Goal: Task Accomplishment & Management: Use online tool/utility

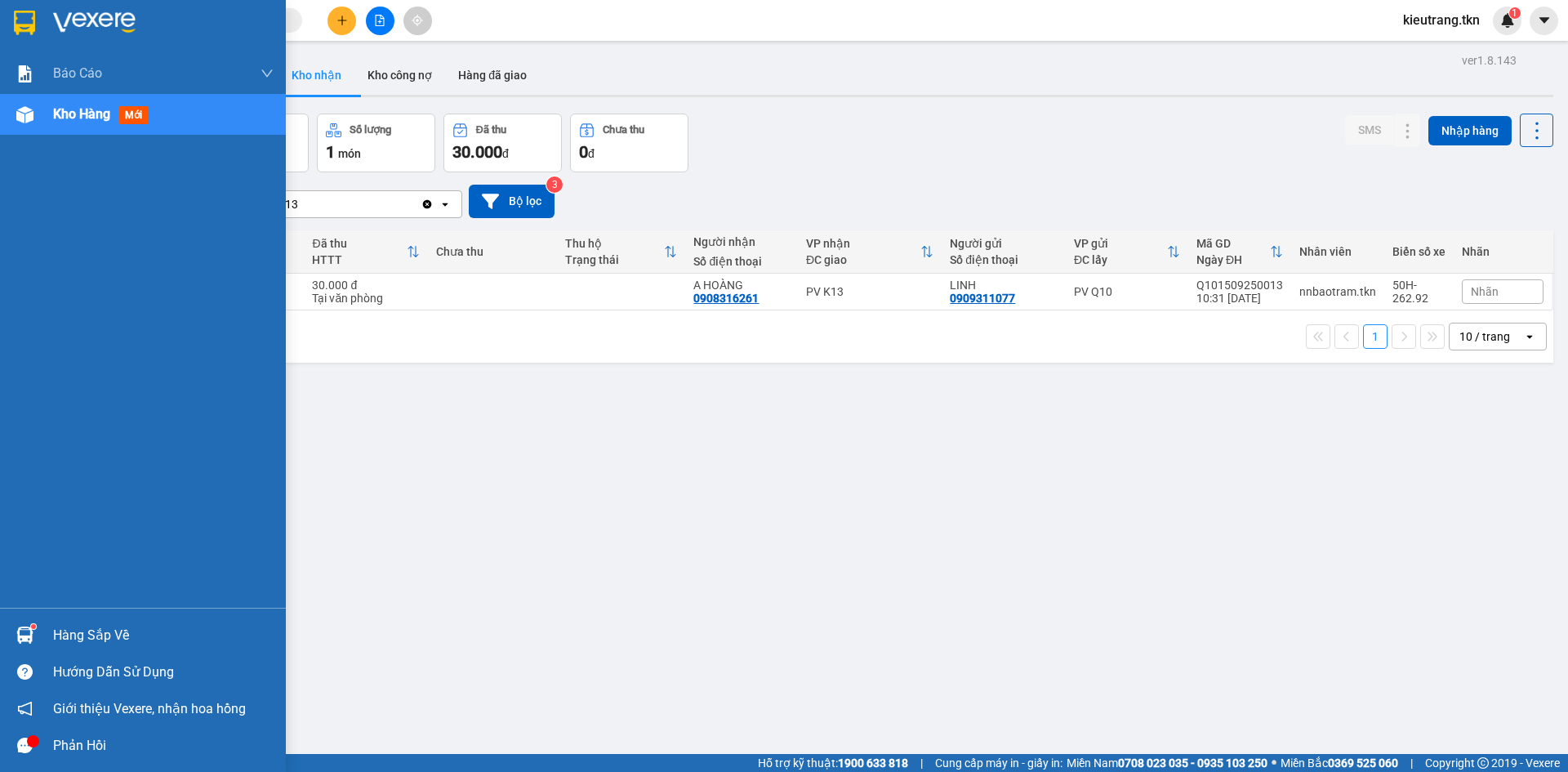
click at [61, 620] on div "Hàng sắp về" at bounding box center [142, 635] width 285 height 36
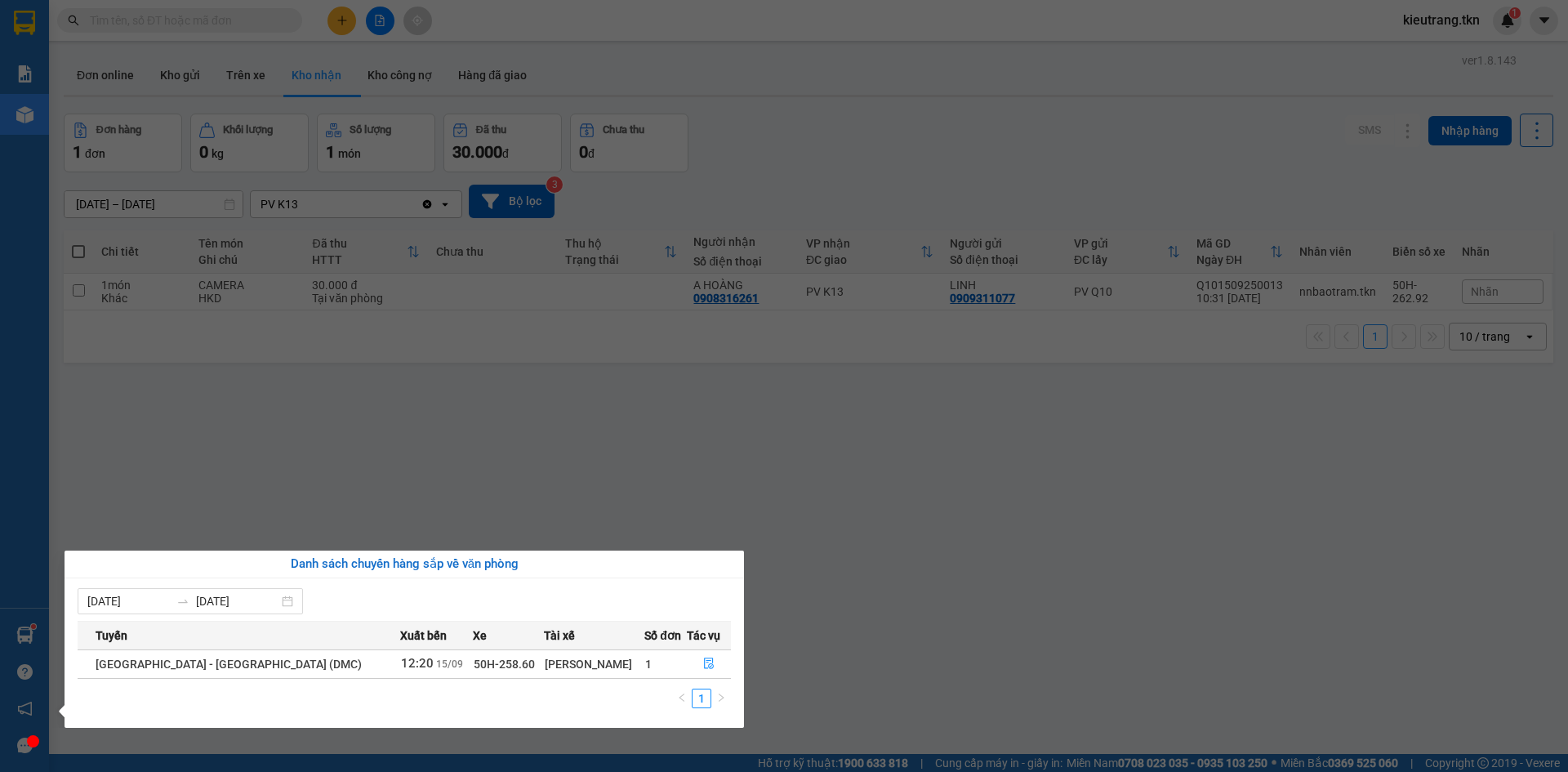
click at [21, 742] on div "Báo cáo Mẫu 1: Báo cáo dòng tiền theo nhân viên Mẫu 2: Thống kê đơn hàng theo n…" at bounding box center [25, 386] width 49 height 772
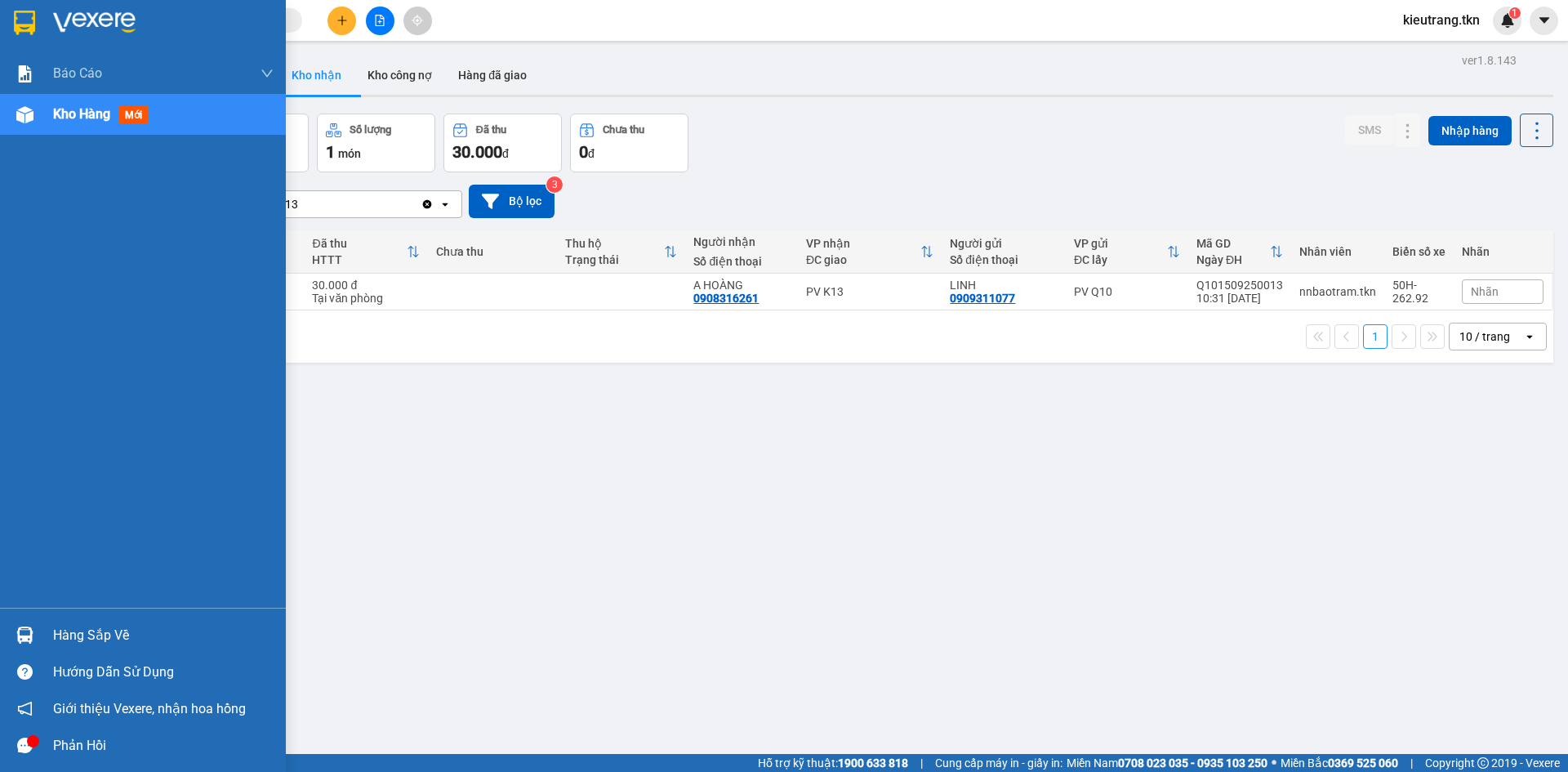
click at [36, 749] on div at bounding box center [25, 745] width 28 height 28
click at [55, 635] on div "Hàng sắp về" at bounding box center [163, 635] width 221 height 25
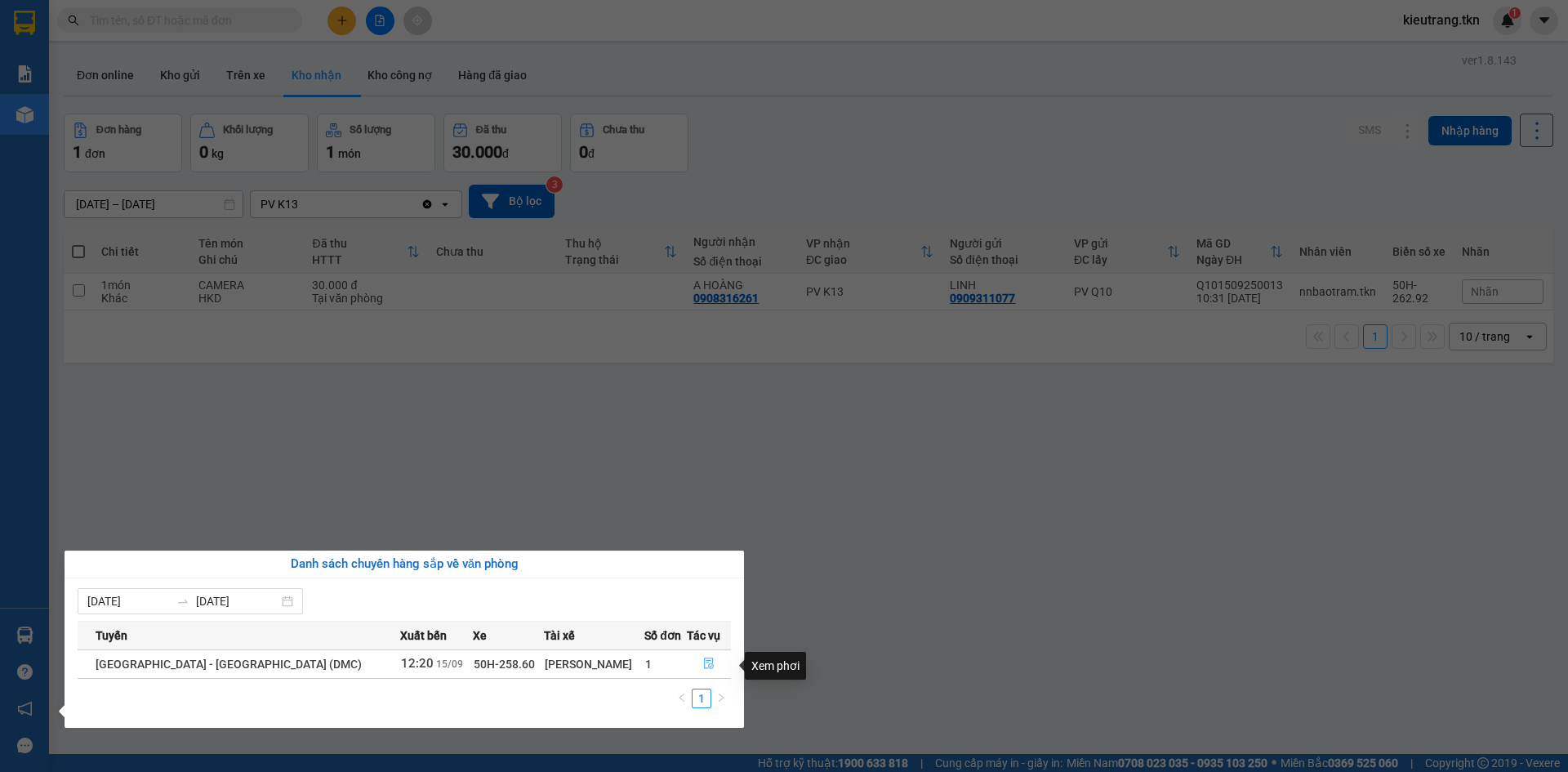
click at [704, 666] on icon "file-done" at bounding box center [709, 664] width 10 height 12
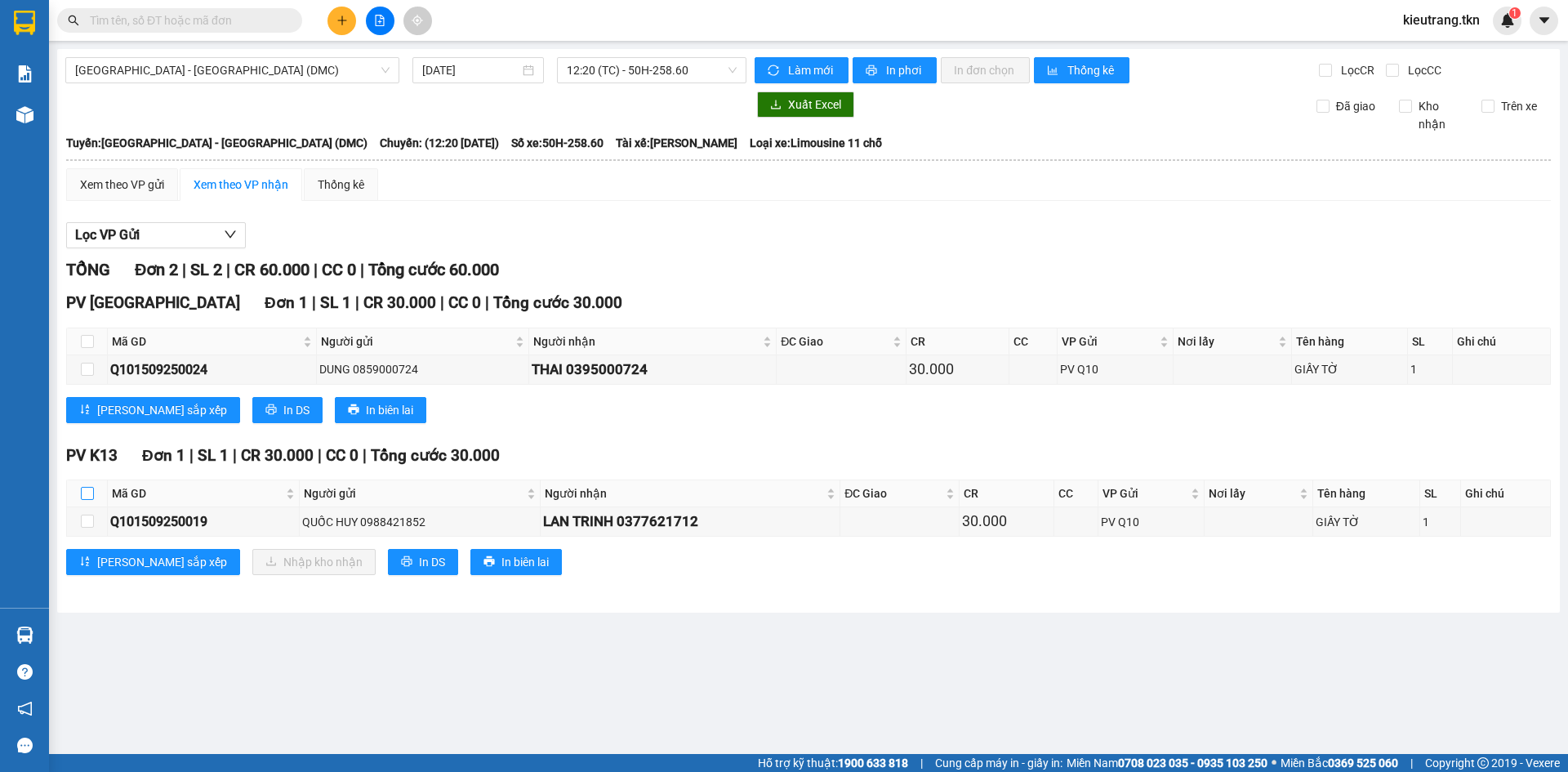
click at [85, 500] on input "checkbox" at bounding box center [86, 492] width 13 height 13
checkbox input "true"
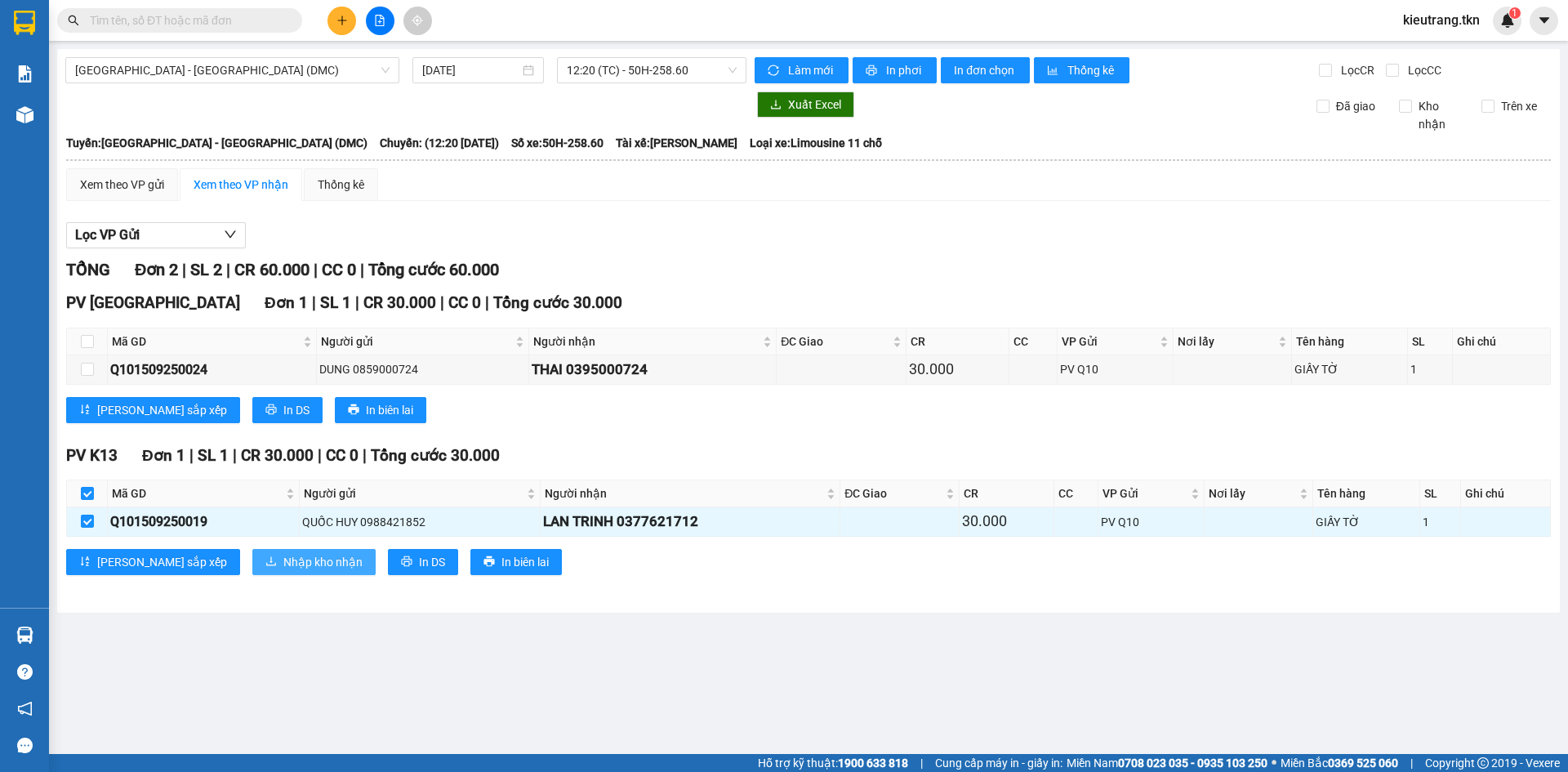
click at [287, 570] on span "Nhập kho nhận" at bounding box center [323, 562] width 79 height 18
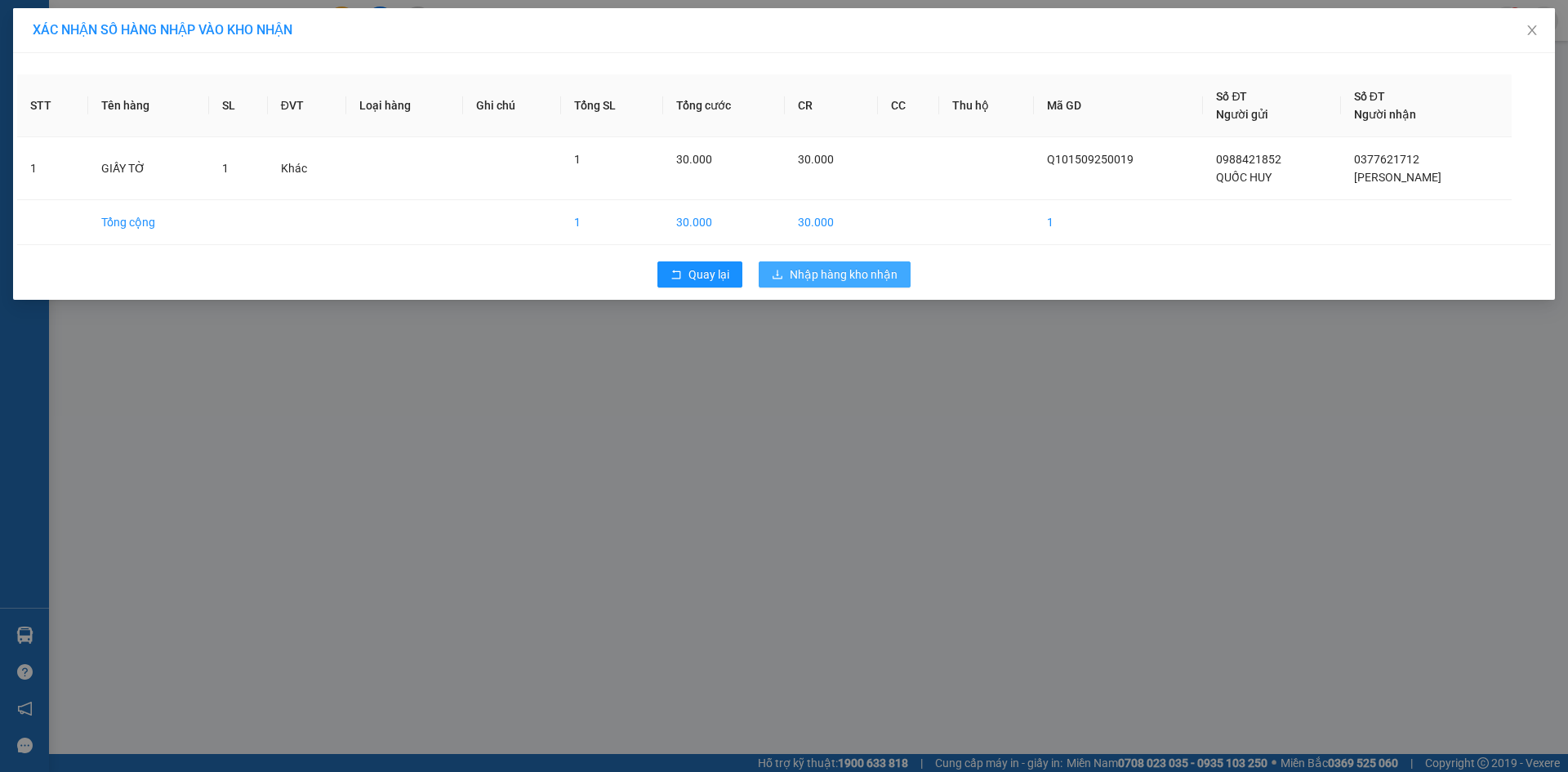
click at [810, 283] on span "Nhập hàng kho nhận" at bounding box center [843, 275] width 108 height 18
